Goal: Transaction & Acquisition: Purchase product/service

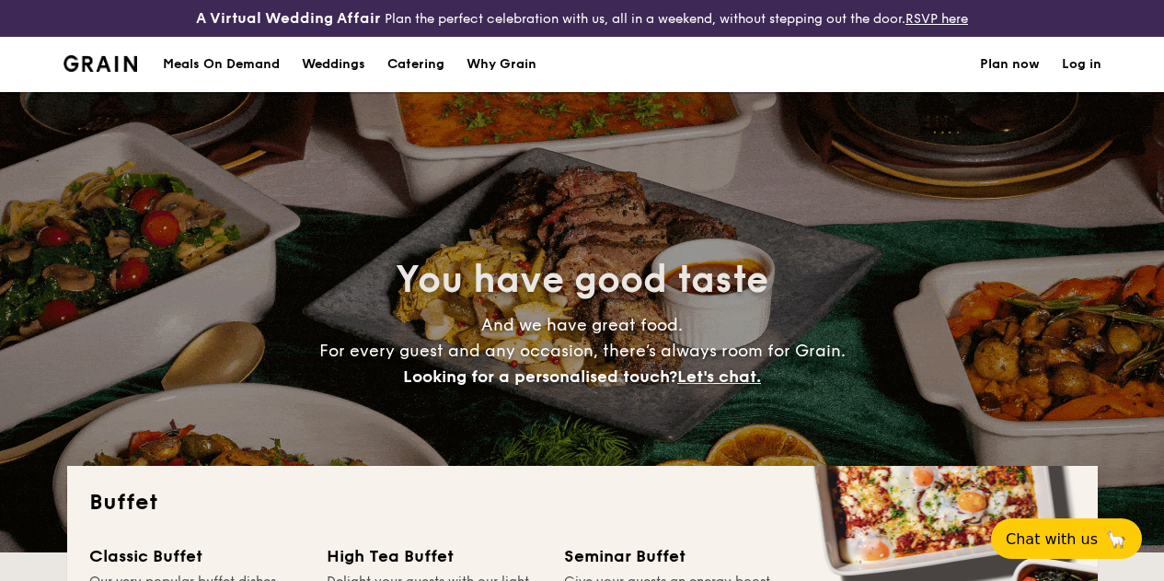
select select
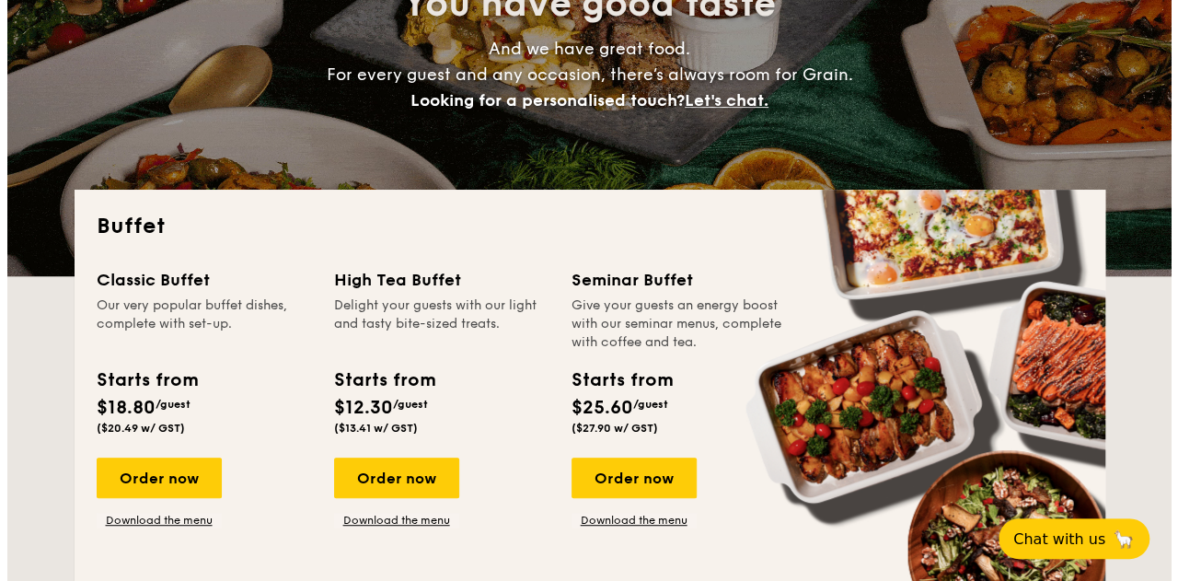
scroll to position [260, 0]
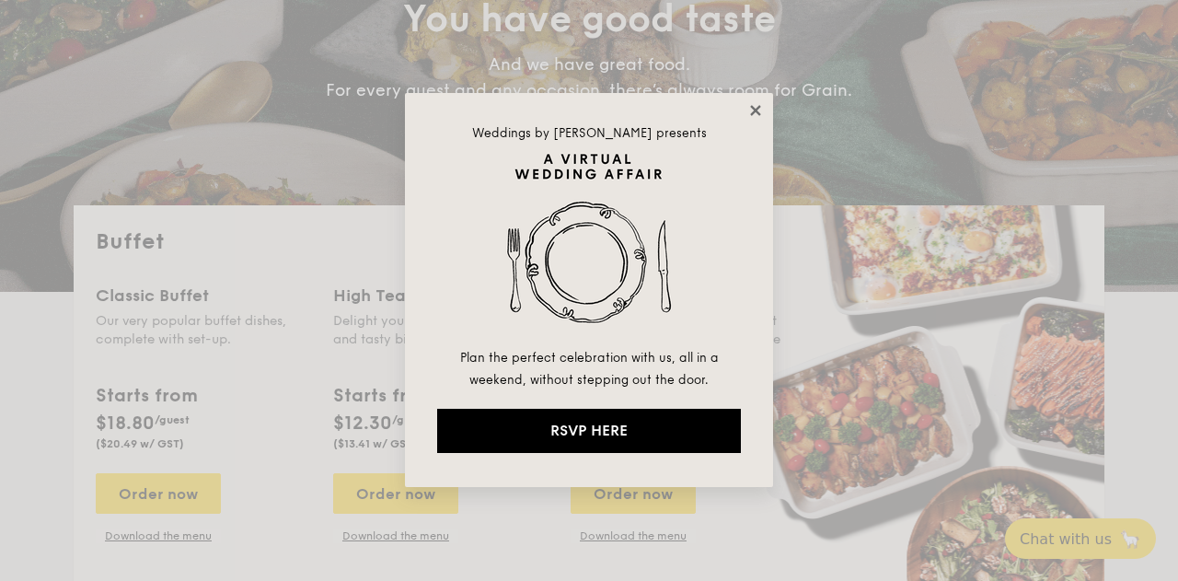
click at [758, 104] on icon at bounding box center [755, 110] width 17 height 17
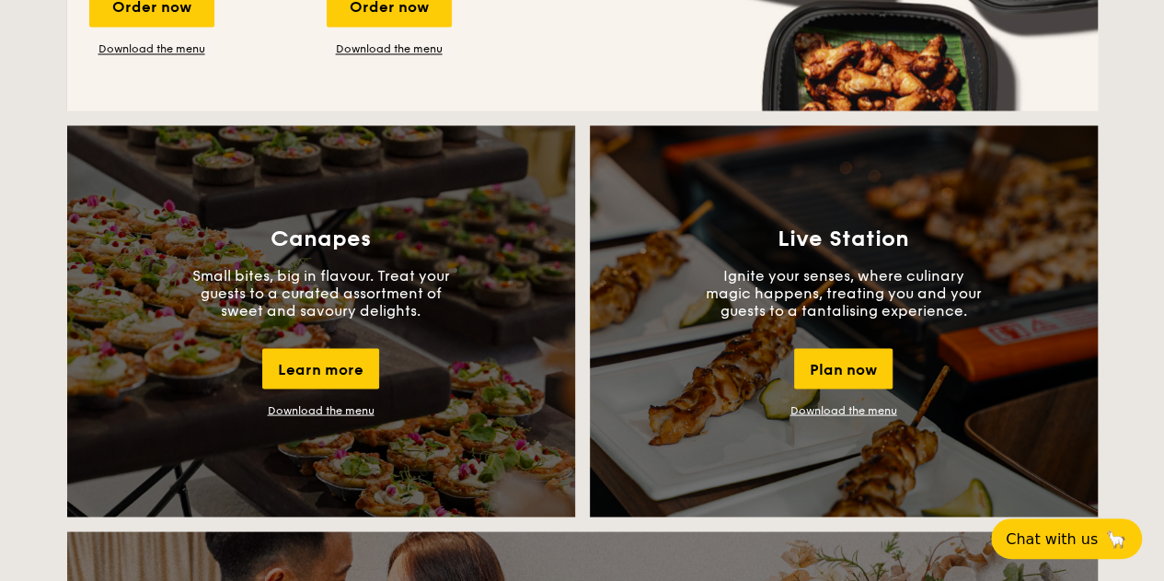
scroll to position [1748, 0]
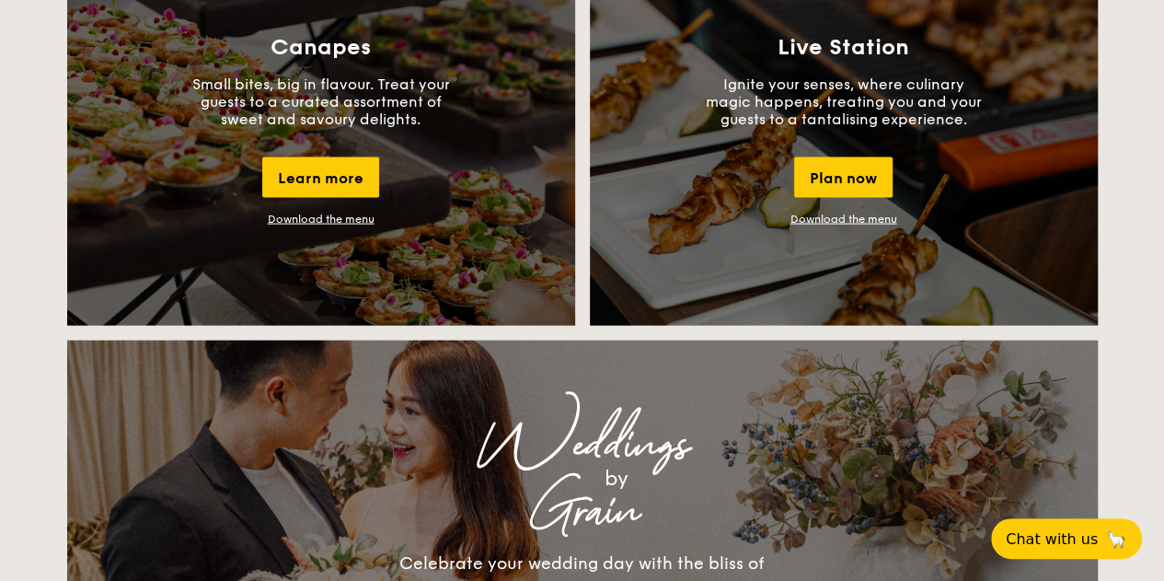
click at [329, 225] on link "Download the menu" at bounding box center [321, 219] width 107 height 13
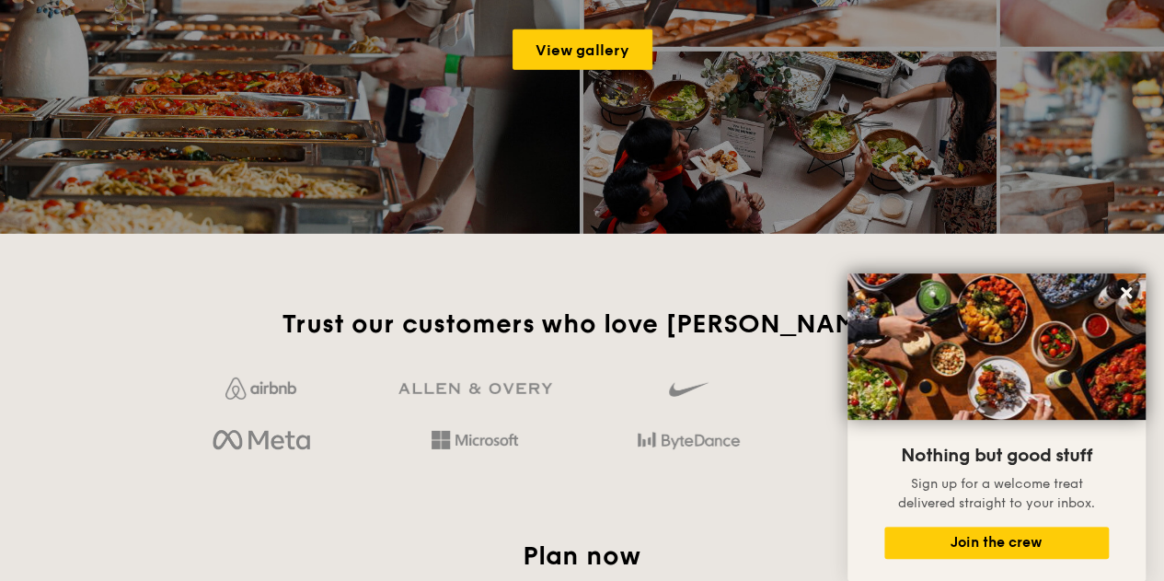
scroll to position [2668, 0]
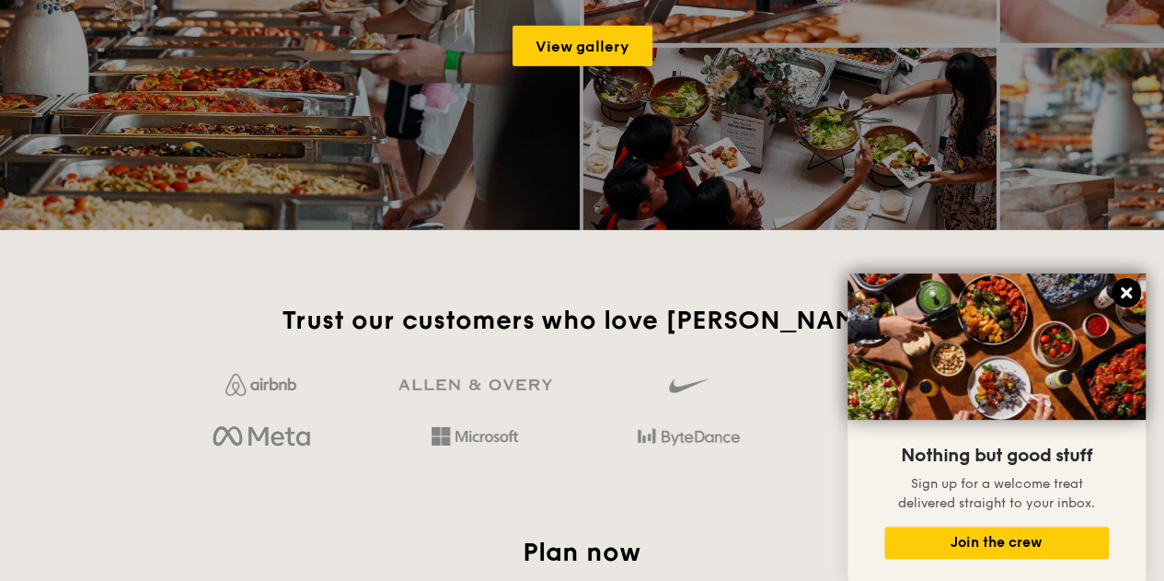
click at [1126, 294] on icon at bounding box center [1126, 292] width 11 height 11
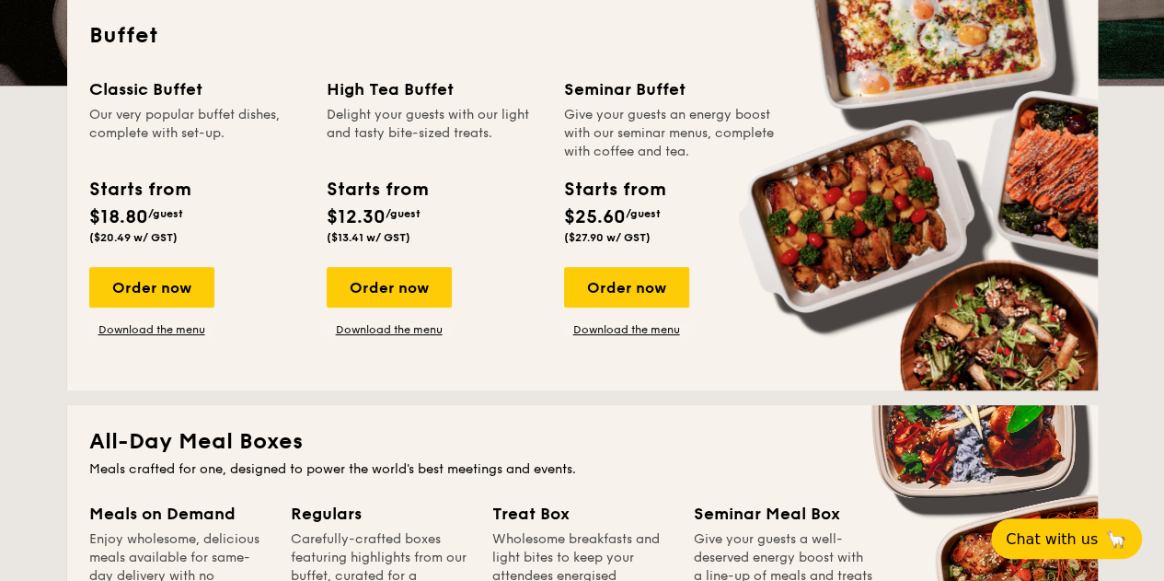
scroll to position [460, 0]
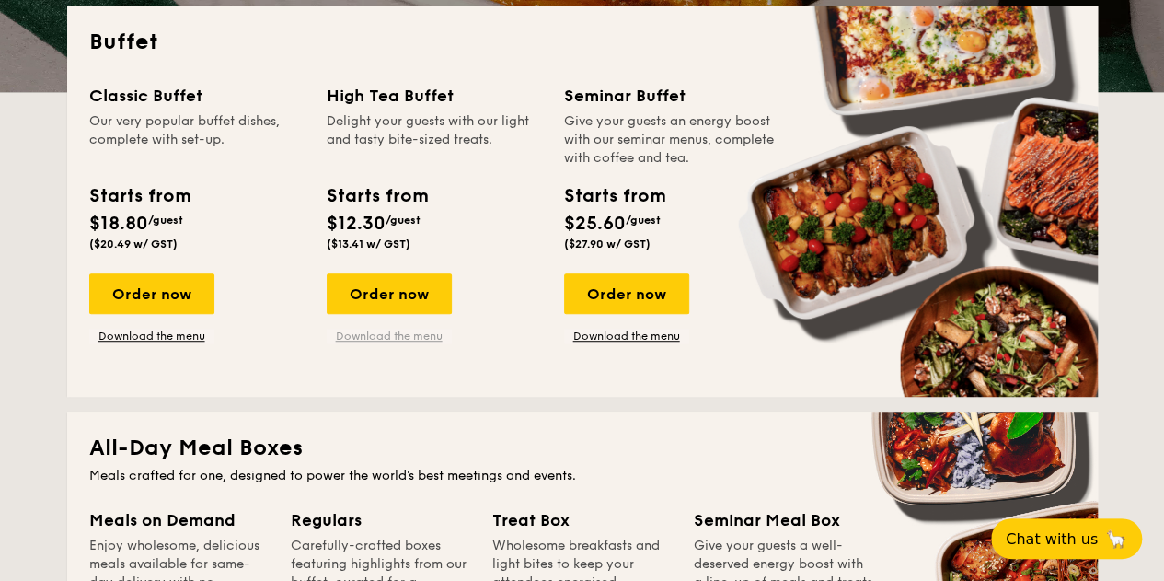
click at [410, 343] on link "Download the menu" at bounding box center [389, 335] width 125 height 15
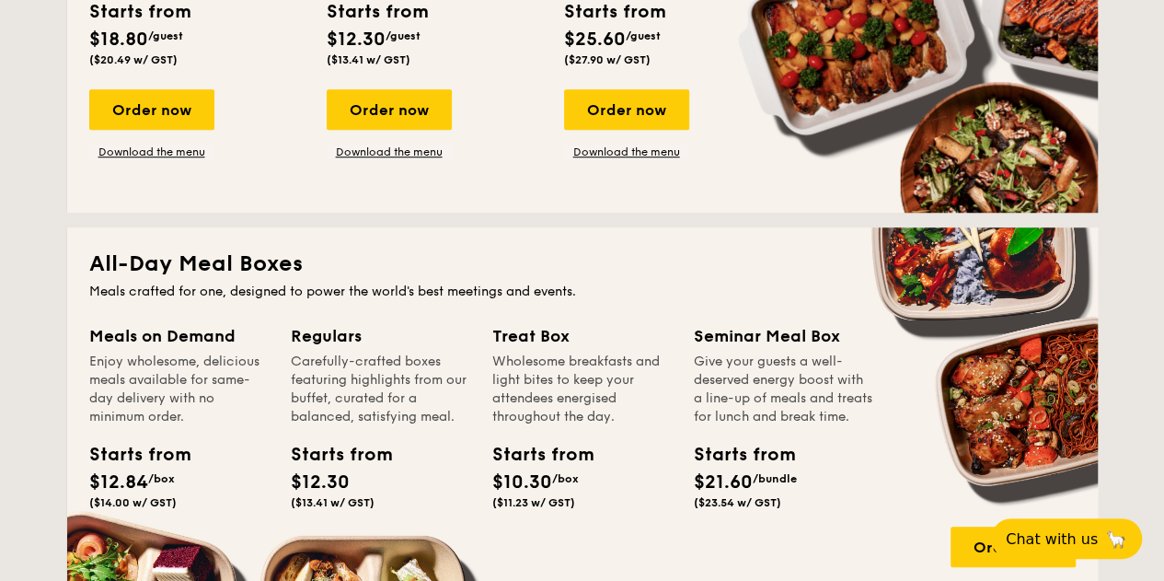
scroll to position [644, 0]
click at [368, 111] on div "Order now" at bounding box center [389, 109] width 125 height 40
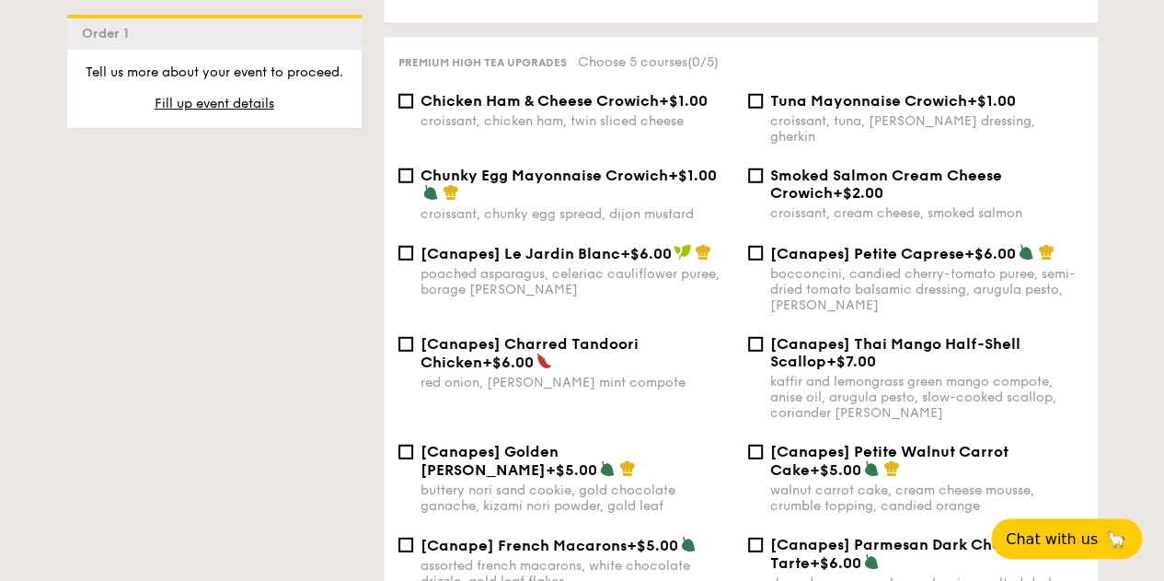
scroll to position [2450, 0]
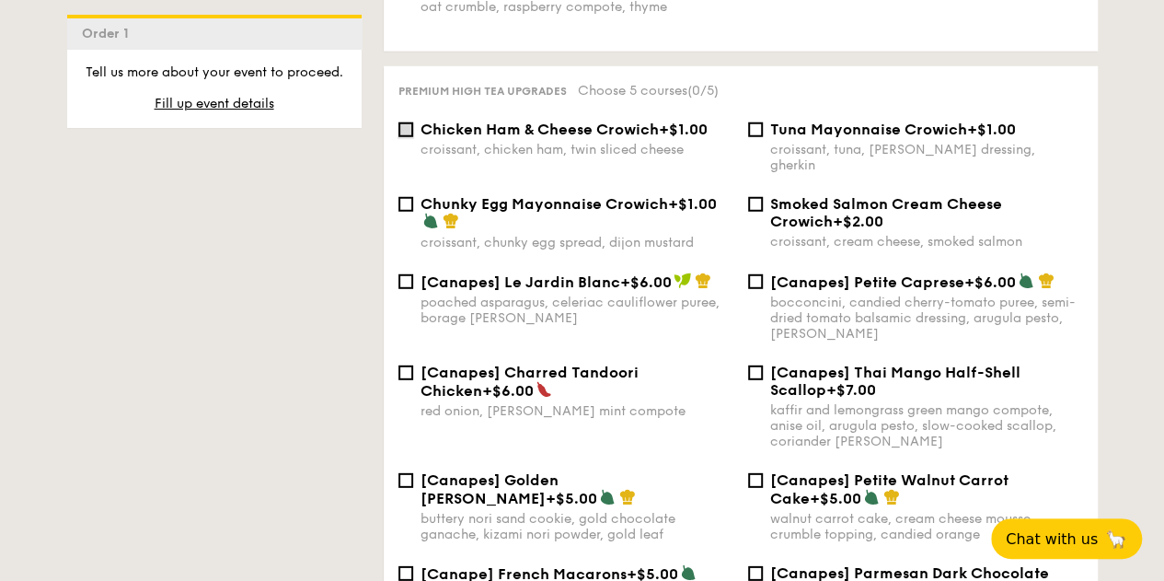
click at [411, 137] on input "Chicken Ham & Cheese Crowich +$1.00 croissant, chicken ham, twin sliced cheese" at bounding box center [405, 129] width 15 height 15
checkbox input "true"
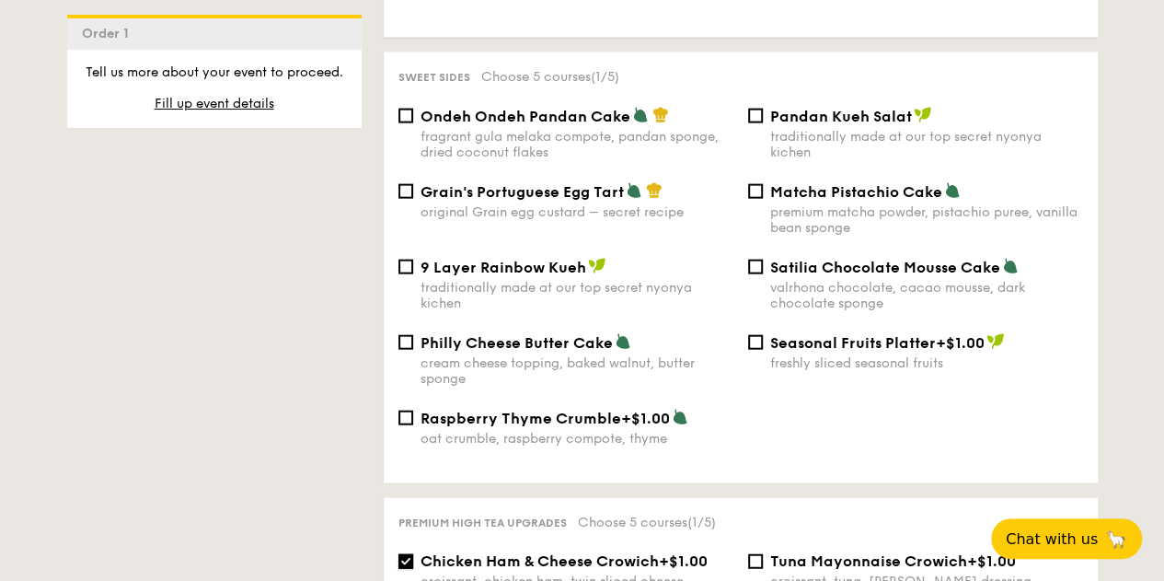
scroll to position [1990, 0]
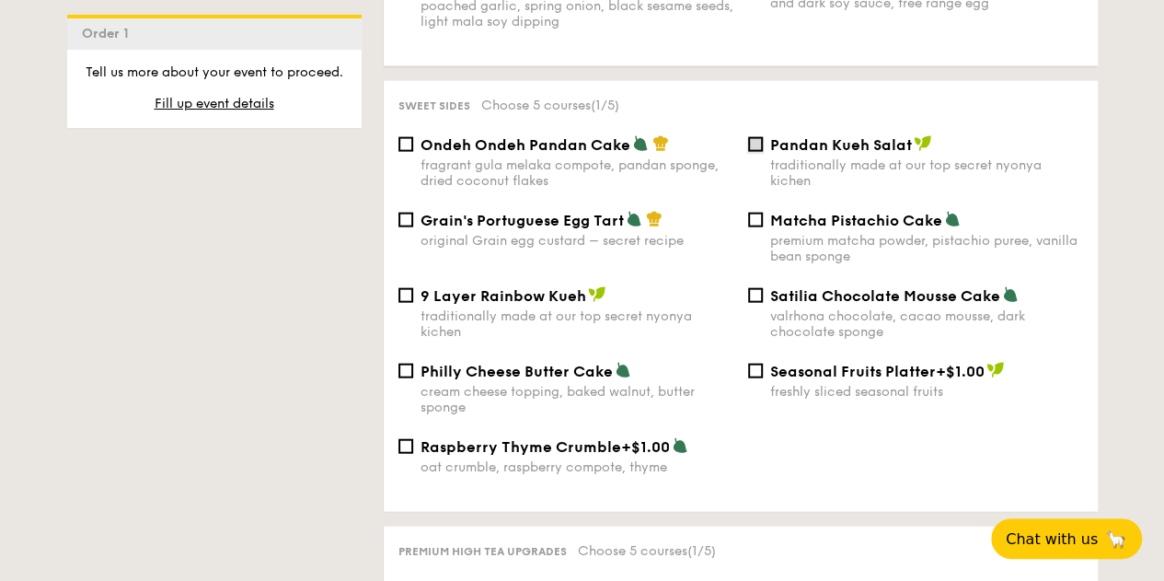
click at [758, 152] on input "Pandan Kueh Salat traditionally made at our top secret nyonya kichen" at bounding box center [755, 144] width 15 height 15
checkbox input "true"
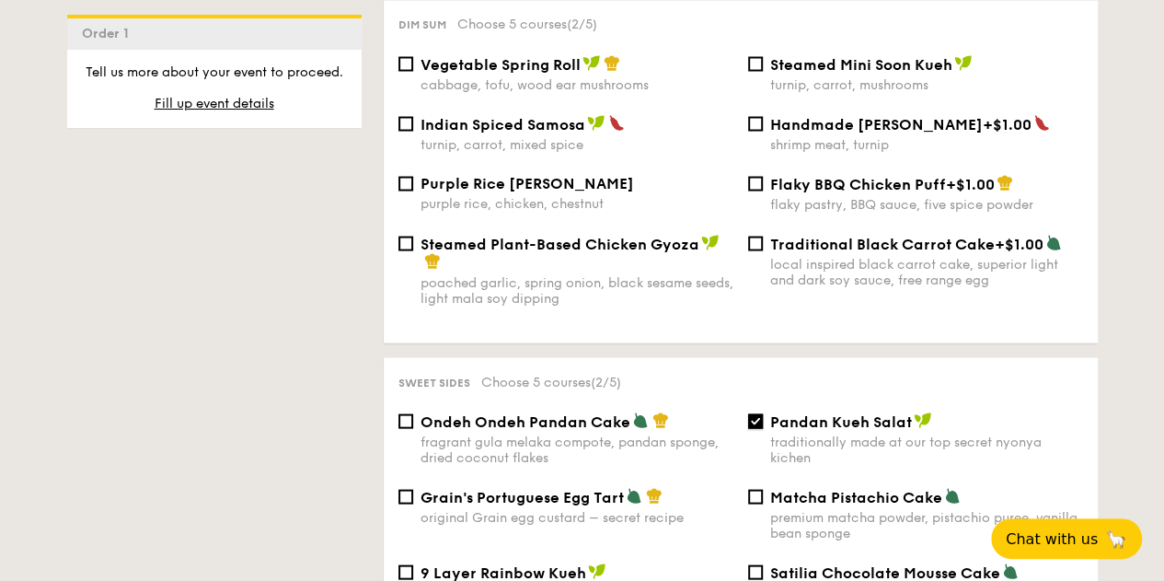
scroll to position [1622, 0]
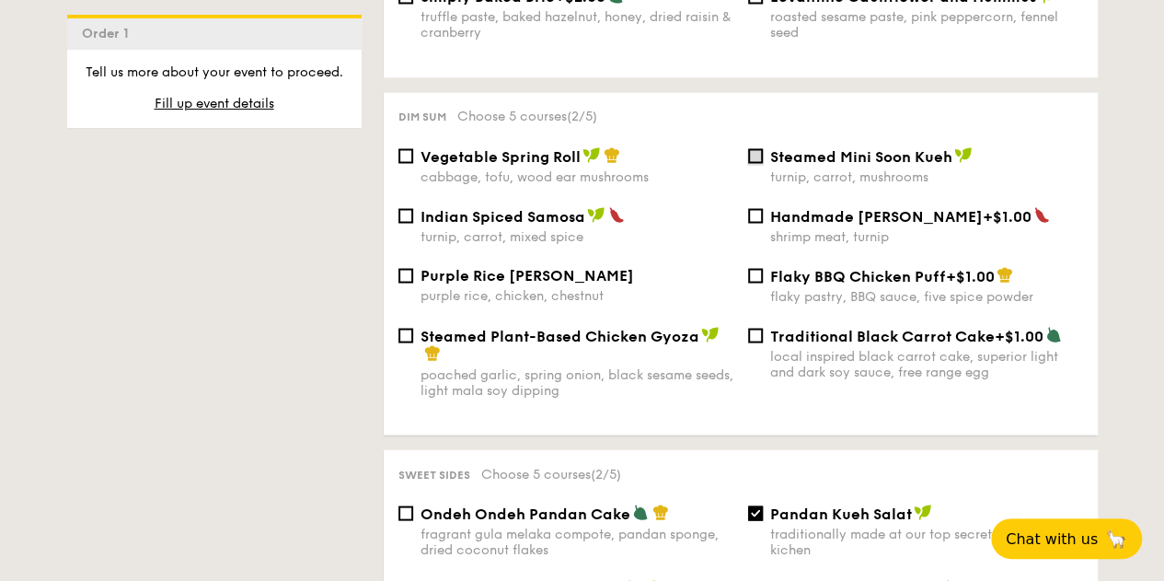
click at [753, 159] on input "Steamed Mini Soon Kueh turnip, carrot, mushrooms" at bounding box center [755, 155] width 15 height 15
checkbox input "true"
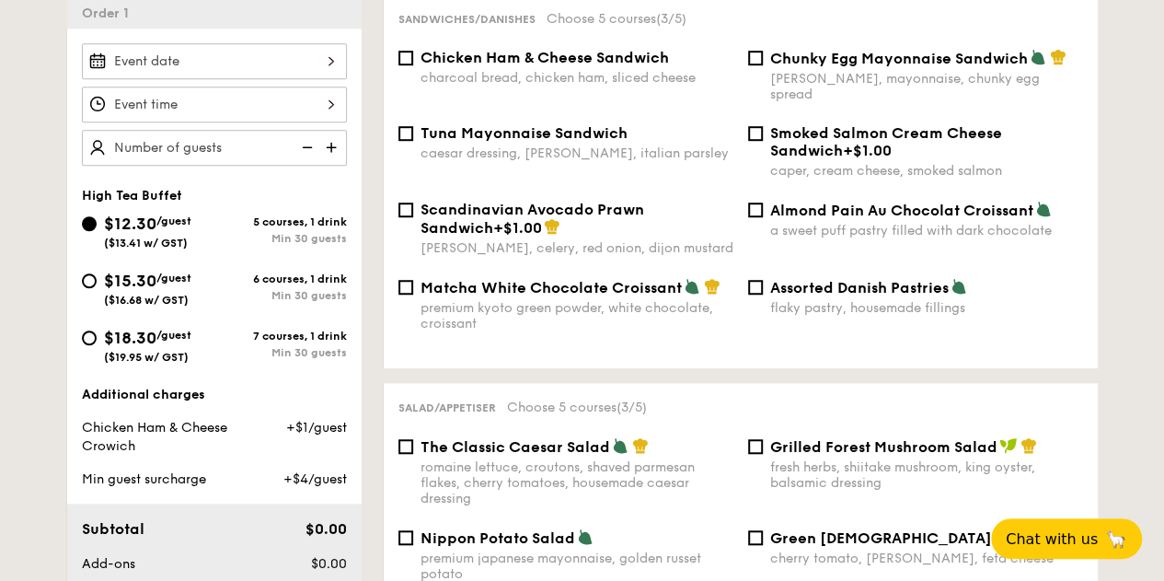
scroll to position [518, 0]
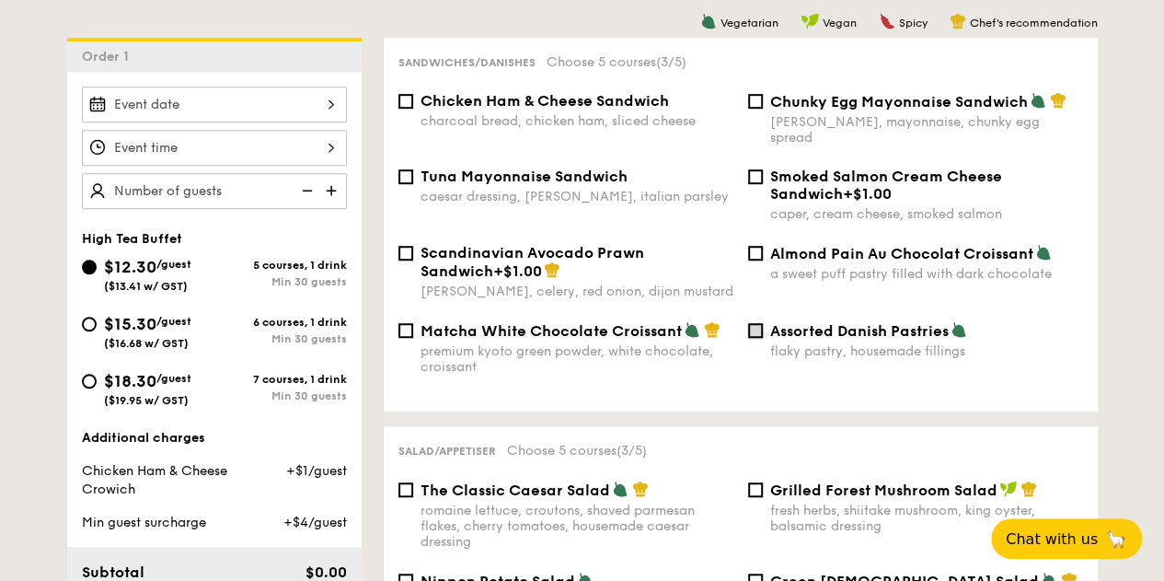
click at [755, 334] on input "Assorted Danish Pastries flaky pastry, housemade fillings" at bounding box center [755, 330] width 15 height 15
checkbox input "true"
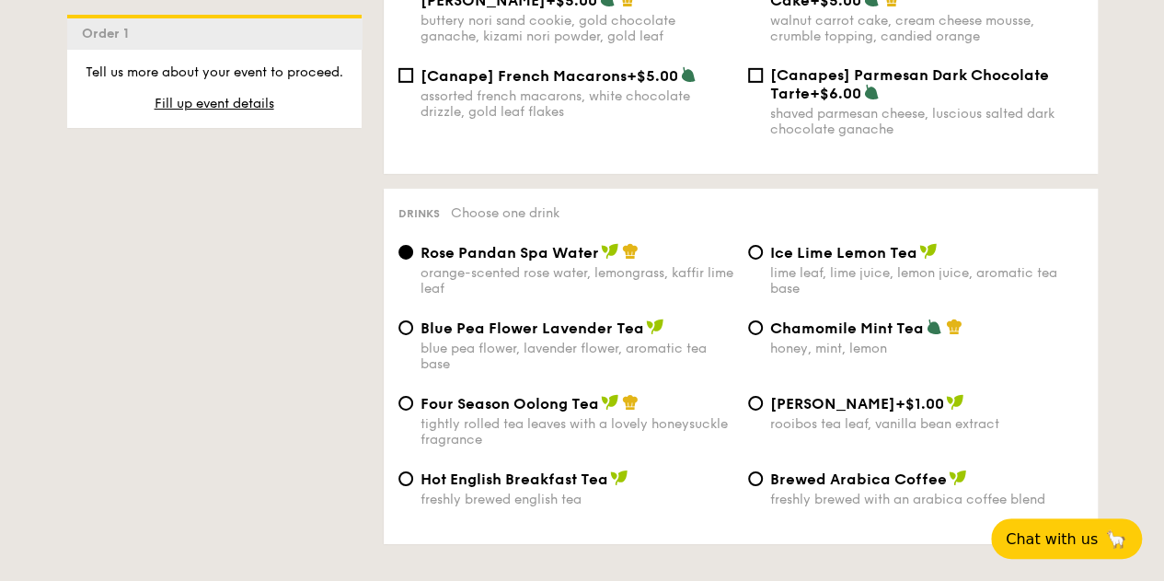
scroll to position [3002, 0]
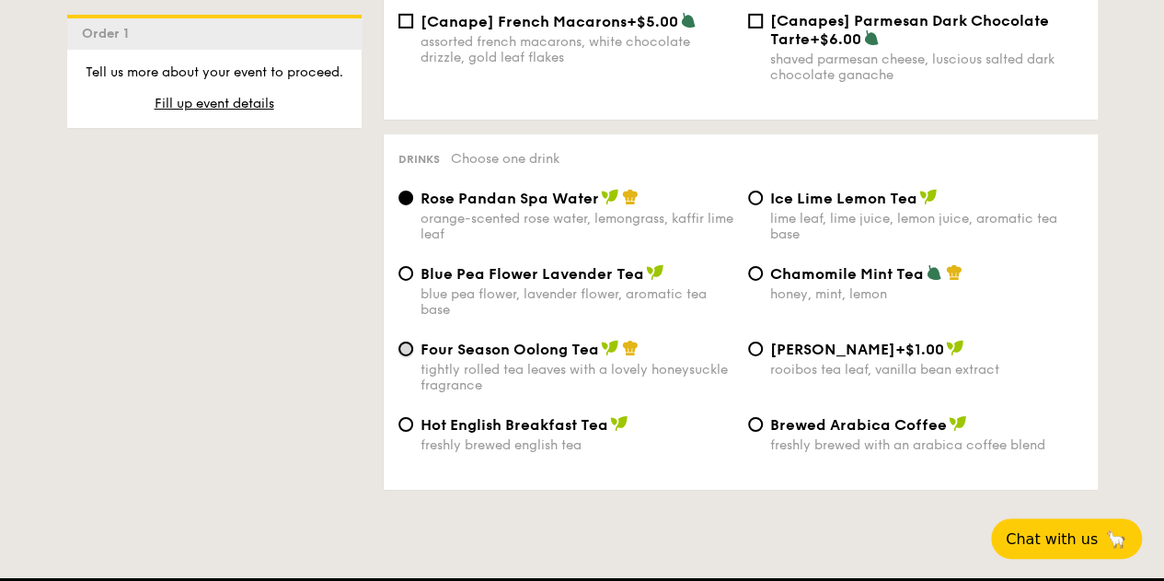
click at [409, 356] on input "Four Season Oolong Tea tightly rolled tea leaves with a lovely honeysuckle frag…" at bounding box center [405, 348] width 15 height 15
radio input "true"
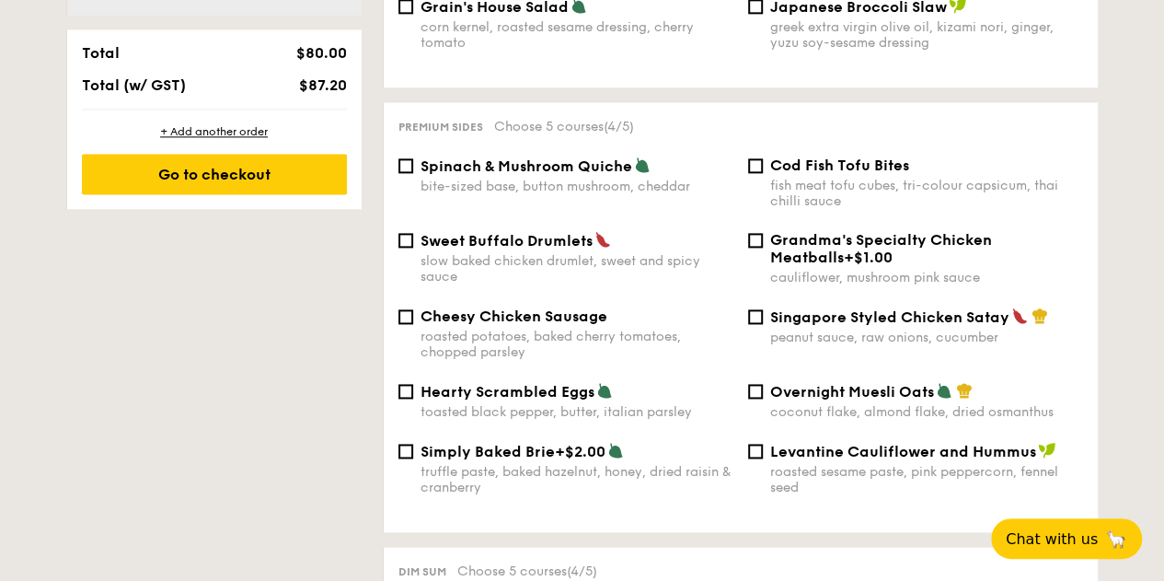
scroll to position [1162, 0]
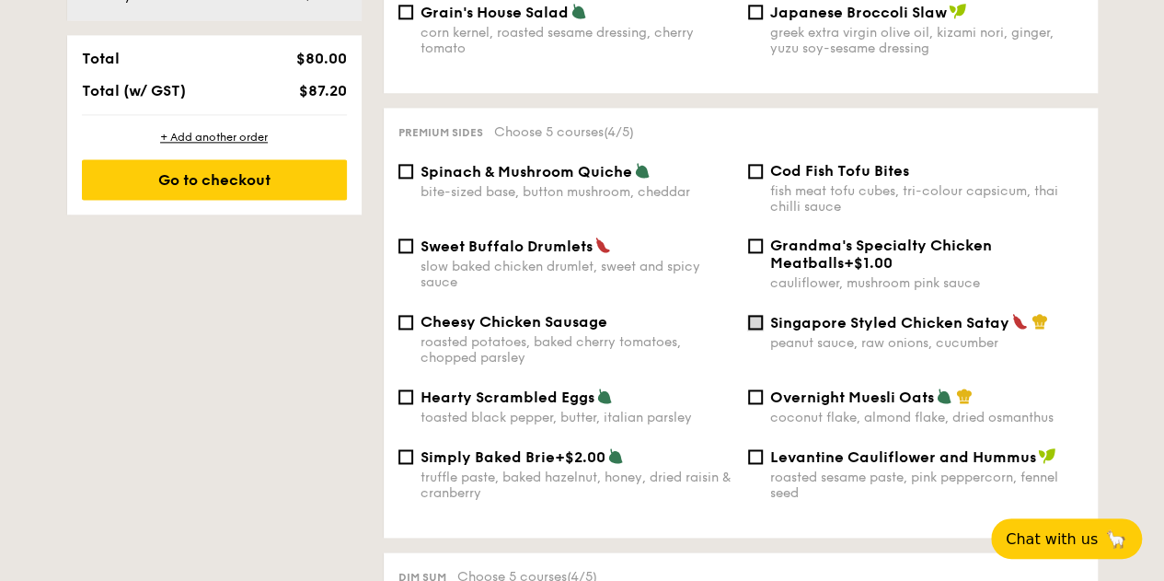
click at [757, 329] on input "Singapore Styled Chicken Satay peanut sauce, raw onions, cucumber" at bounding box center [755, 322] width 15 height 15
checkbox input "true"
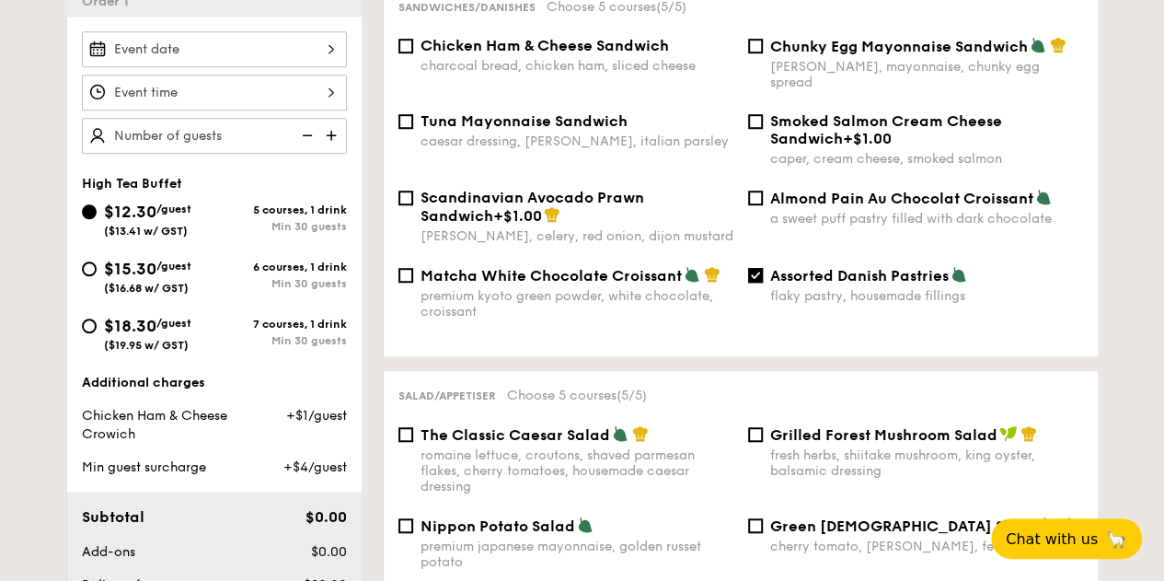
scroll to position [518, 0]
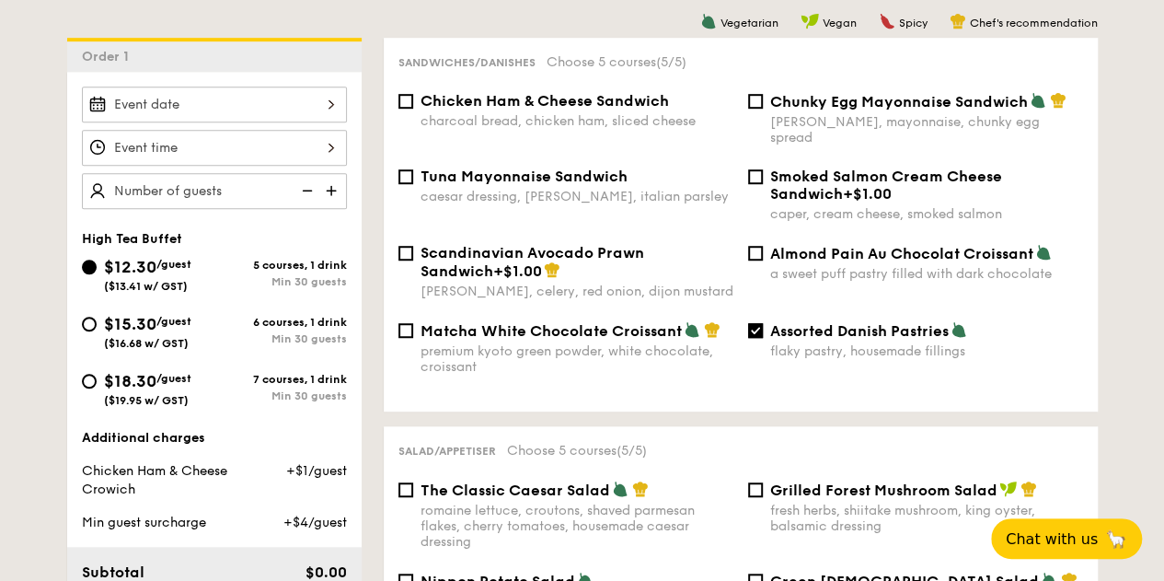
click at [324, 202] on img at bounding box center [333, 190] width 28 height 35
type input "100 guests"
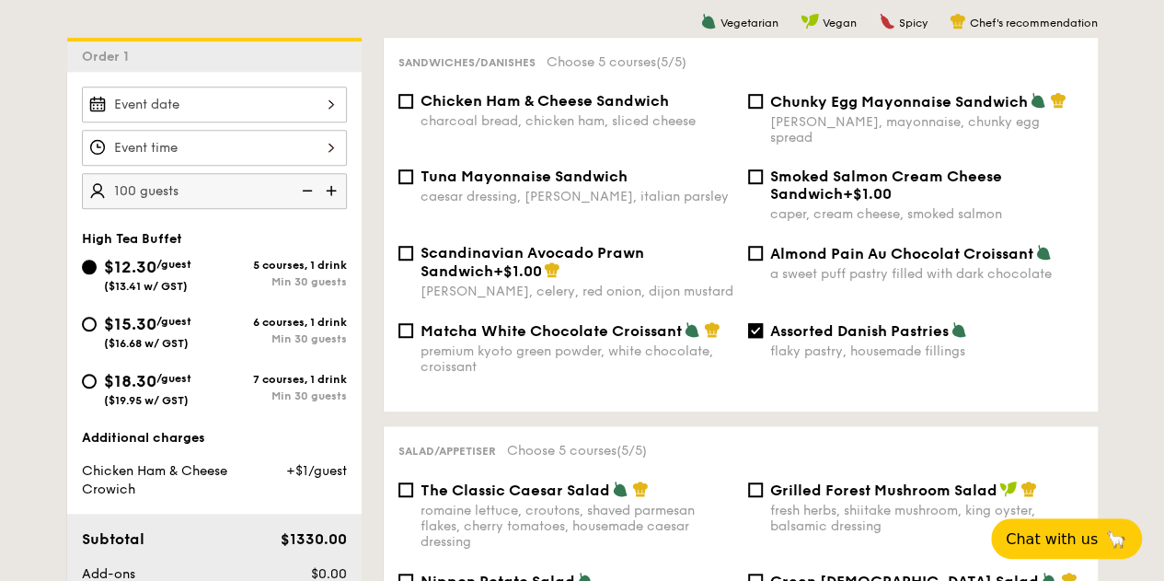
click at [307, 239] on div "100 guests High Tea Buffet $12.30 /guest ($13.41 w/ GST) 5 courses, 1 drink Min…" at bounding box center [214, 351] width 294 height 559
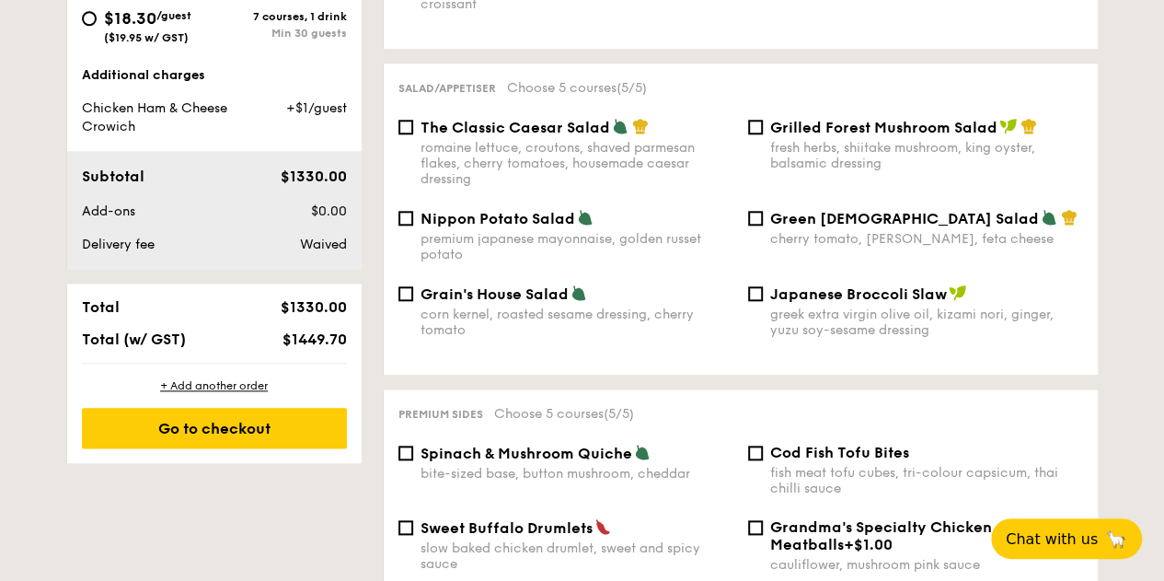
scroll to position [886, 0]
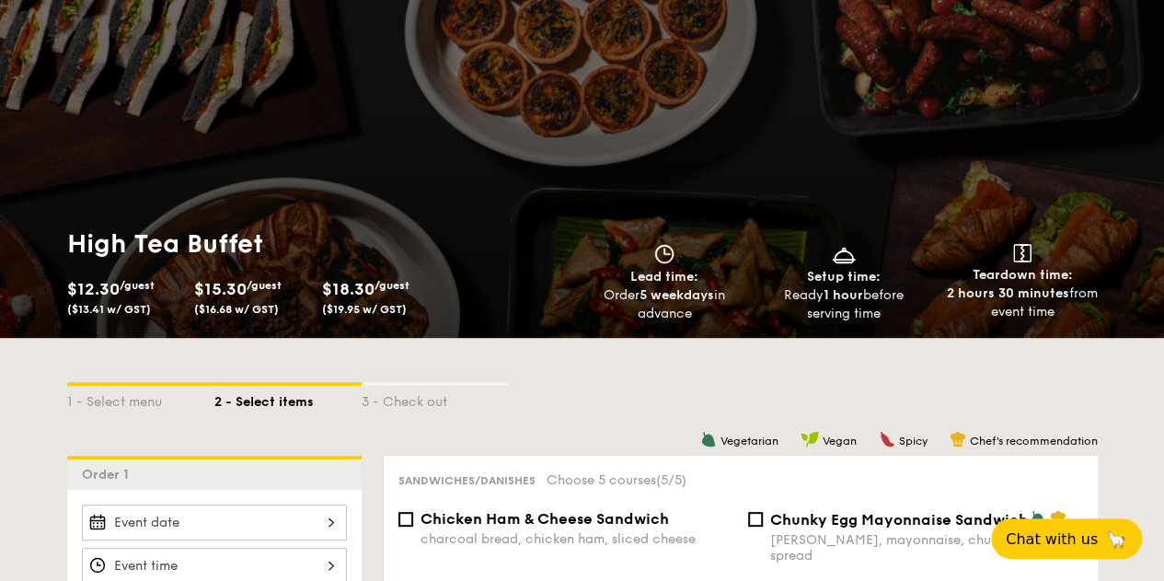
scroll to position [0, 0]
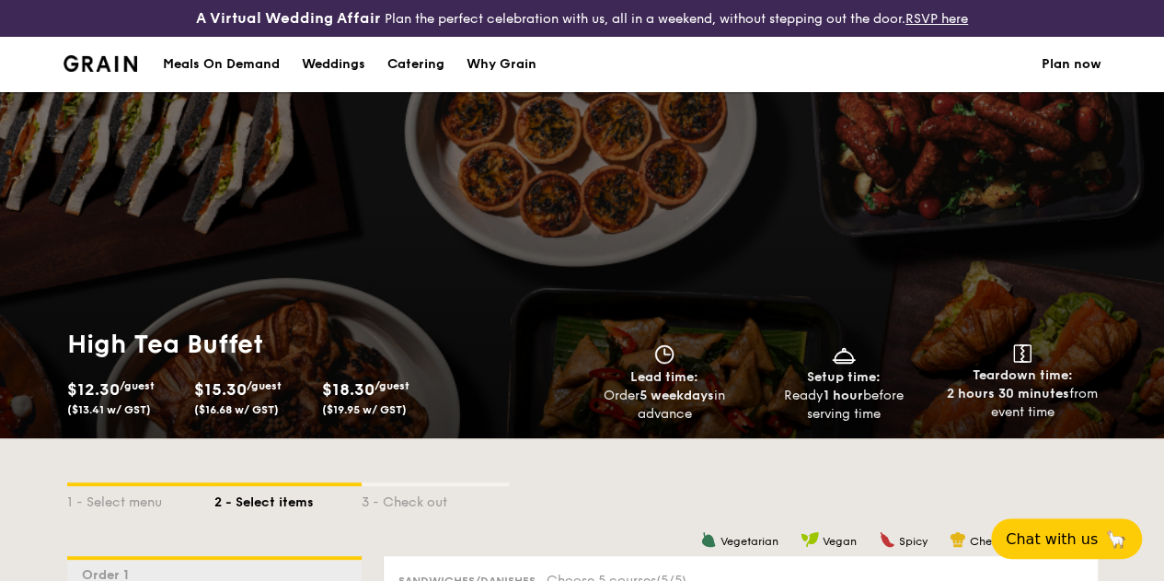
select select
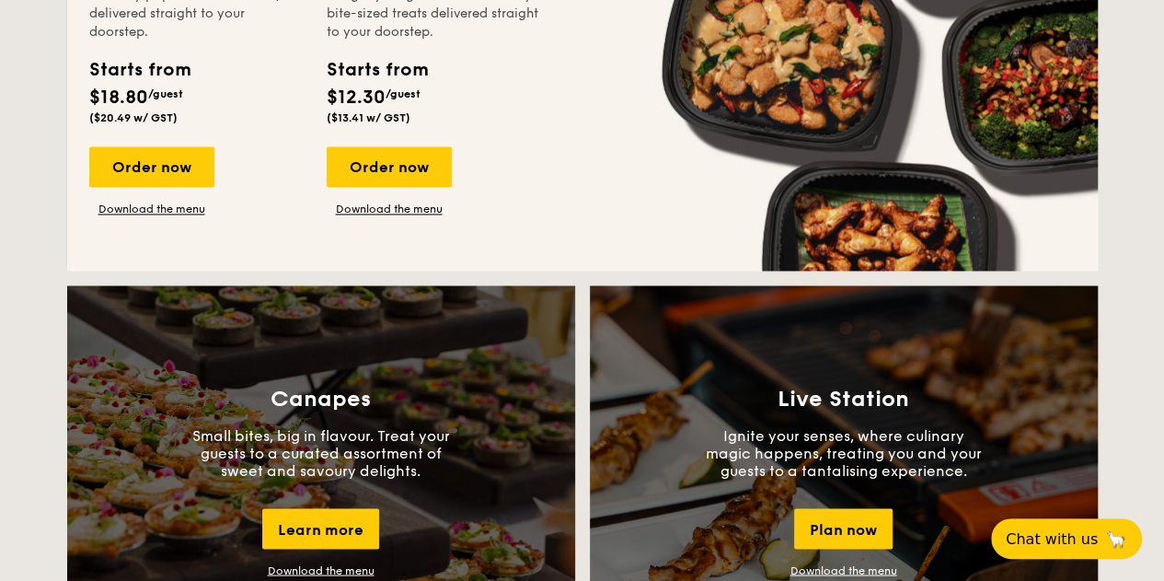
scroll to position [1565, 0]
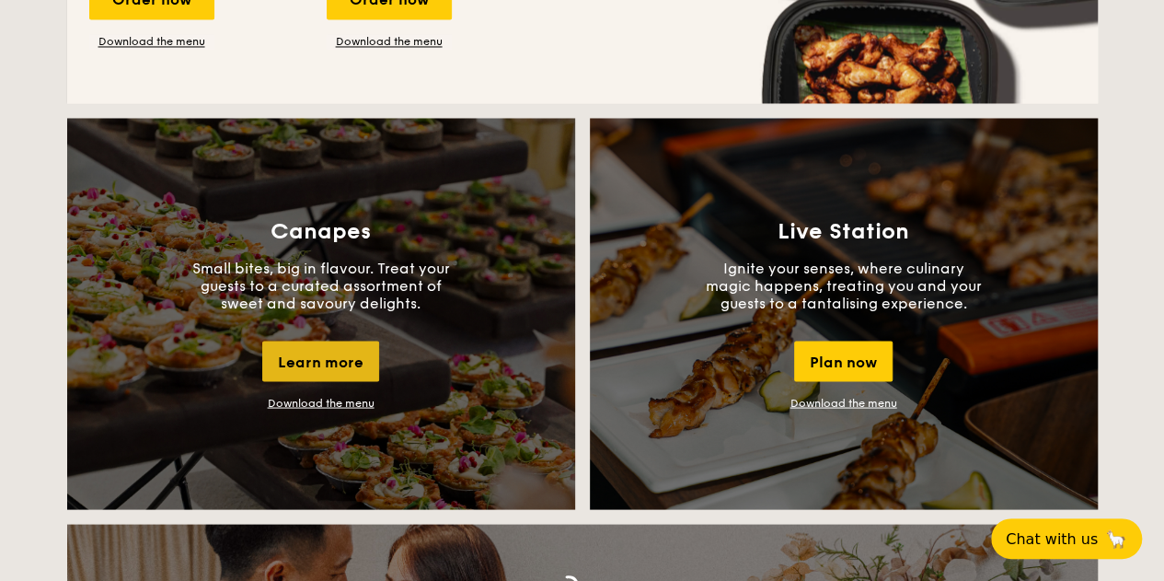
click at [298, 363] on div "Learn more" at bounding box center [320, 360] width 117 height 40
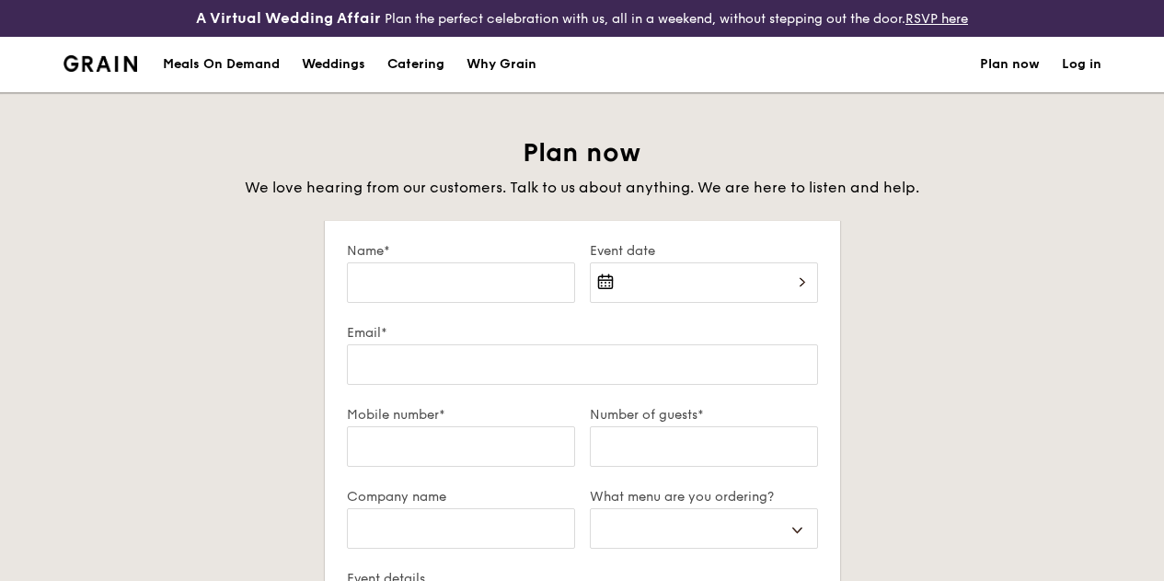
select select
